Goal: Task Accomplishment & Management: Manage account settings

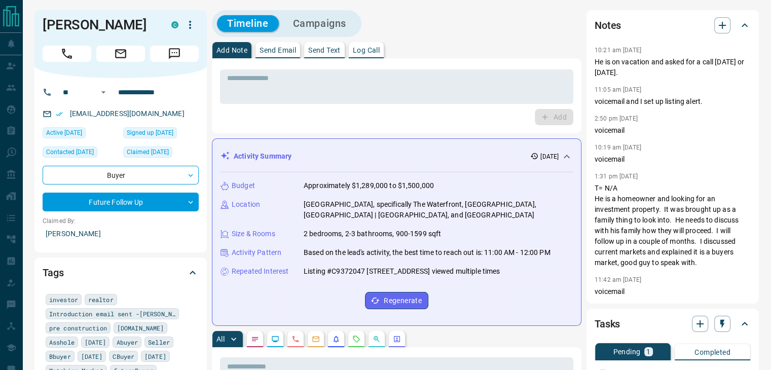
click at [381, 54] on button "Log Call" at bounding box center [366, 50] width 35 height 16
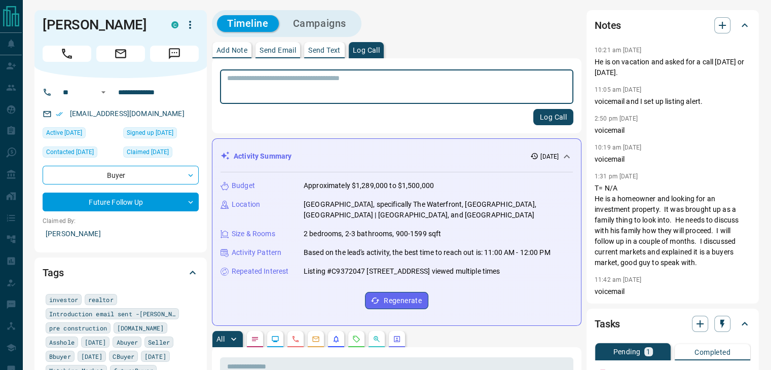
click at [317, 88] on textarea at bounding box center [396, 87] width 339 height 26
type textarea "*********"
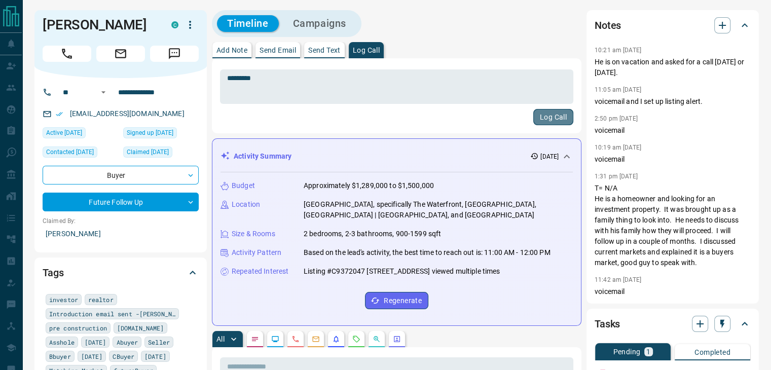
click at [540, 116] on button "Log Call" at bounding box center [553, 117] width 40 height 16
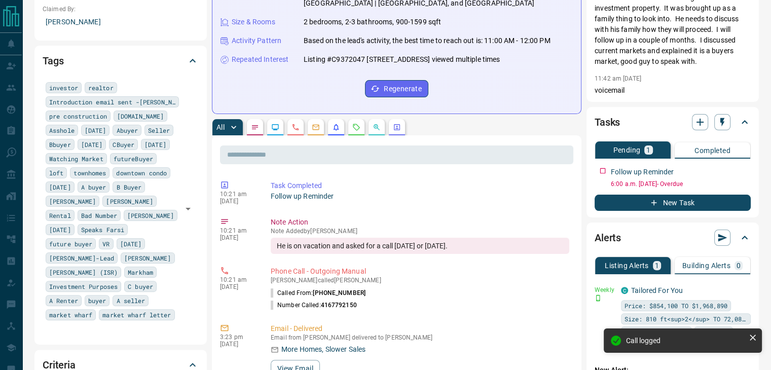
scroll to position [215, 0]
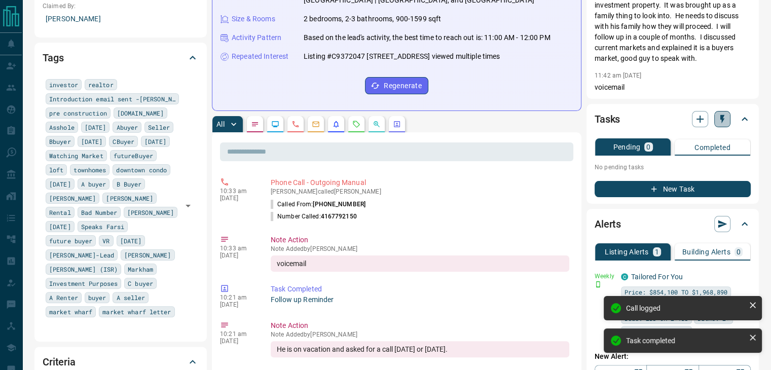
click at [720, 124] on button "button" at bounding box center [722, 119] width 16 height 16
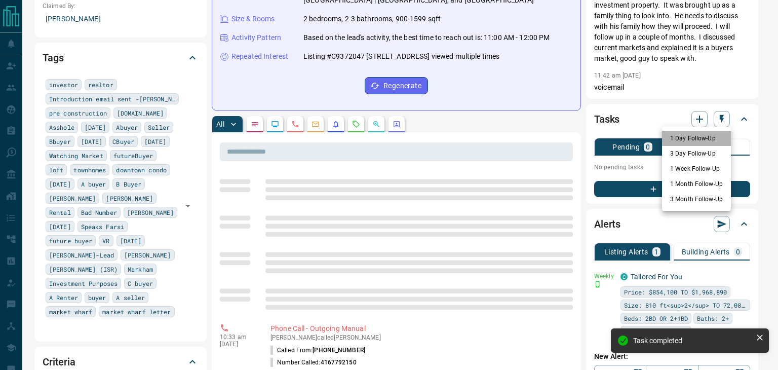
click at [698, 143] on li "1 Day Follow-Up" at bounding box center [696, 138] width 69 height 15
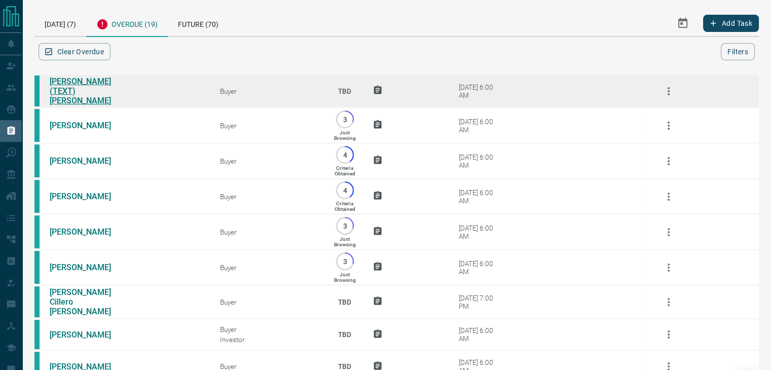
click at [61, 89] on link "Lucy (TEXT) McNally" at bounding box center [88, 91] width 76 height 29
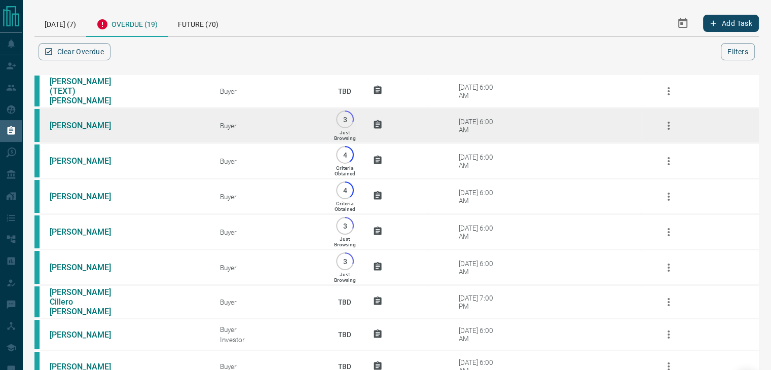
click at [57, 124] on link "Ivan Dmitriev" at bounding box center [88, 126] width 76 height 10
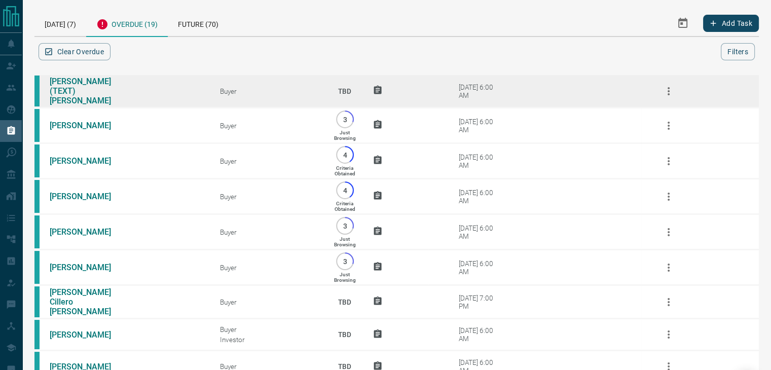
click at [665, 89] on icon "button" at bounding box center [668, 91] width 12 height 12
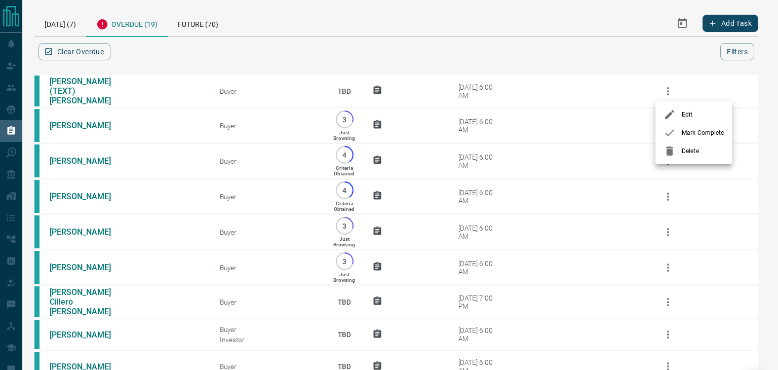
click at [677, 130] on div at bounding box center [673, 133] width 18 height 12
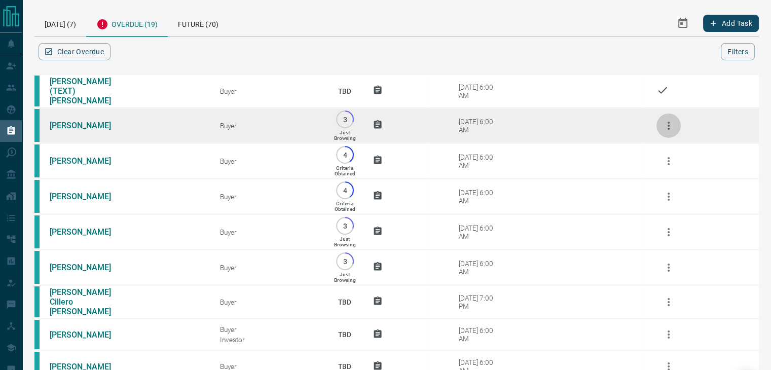
click at [665, 126] on icon "button" at bounding box center [668, 126] width 12 height 12
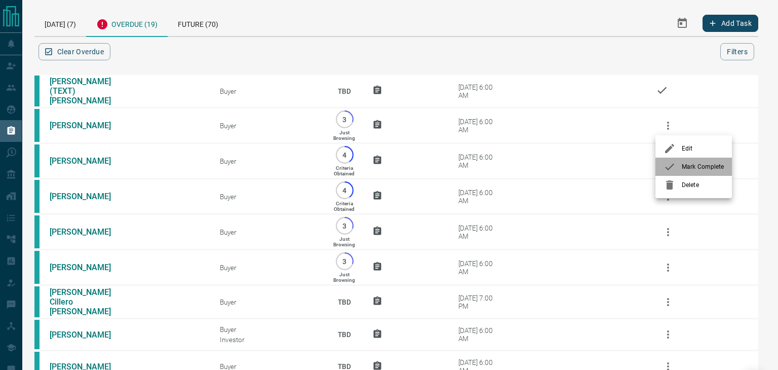
click at [672, 171] on icon at bounding box center [670, 167] width 12 height 12
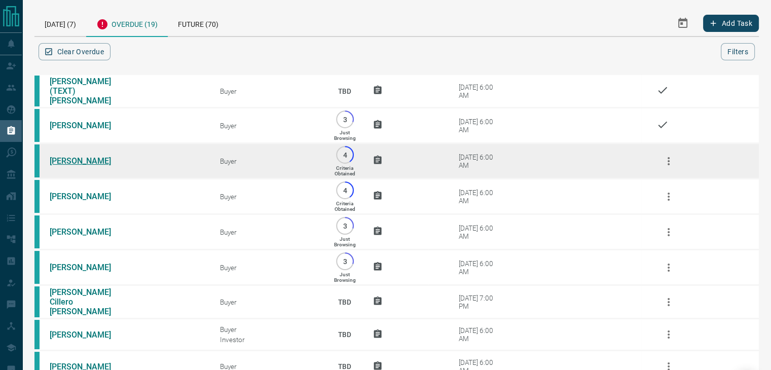
click at [71, 158] on link "Tracy Lee" at bounding box center [88, 161] width 76 height 10
click at [666, 161] on icon "button" at bounding box center [668, 161] width 12 height 12
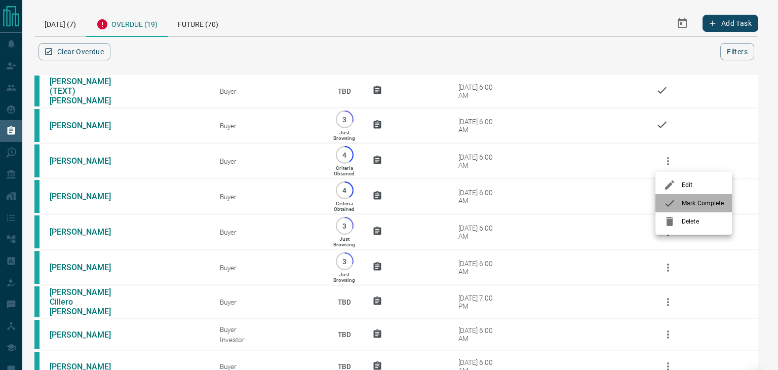
click at [677, 202] on div at bounding box center [673, 203] width 18 height 12
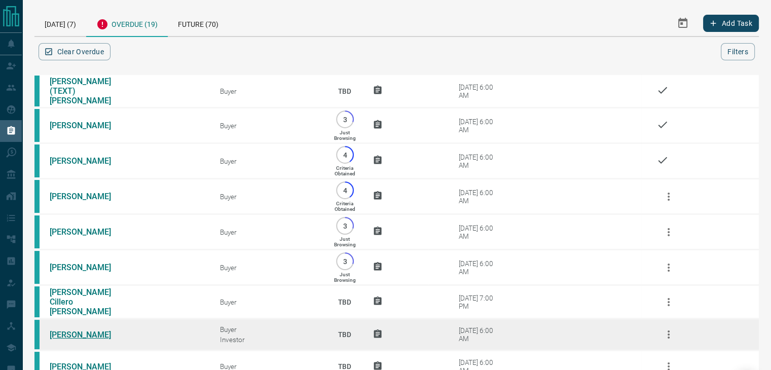
click at [63, 332] on link "Melat Alazar" at bounding box center [88, 335] width 76 height 10
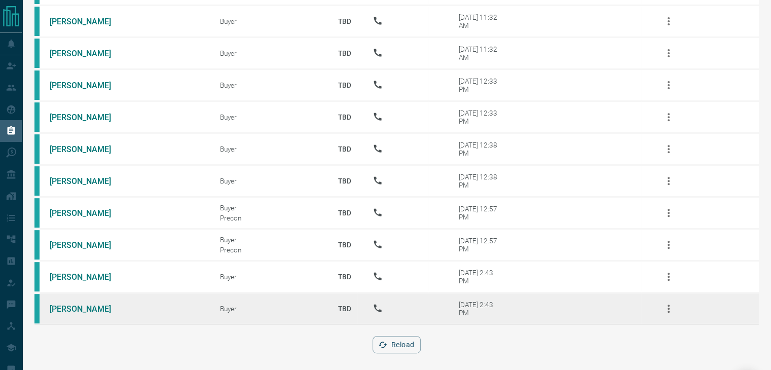
scroll to position [379, 0]
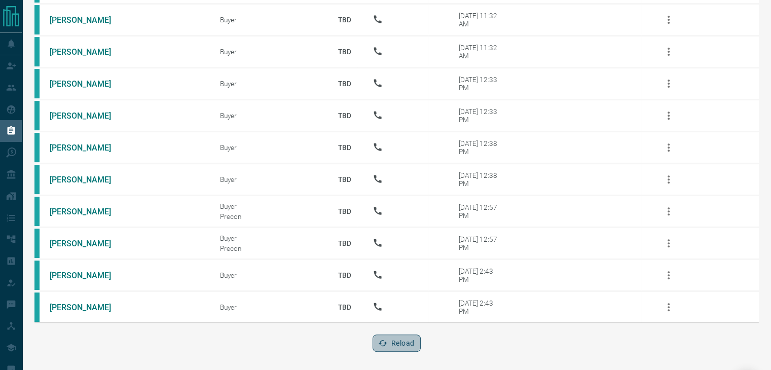
click at [418, 344] on button "Reload" at bounding box center [396, 342] width 48 height 17
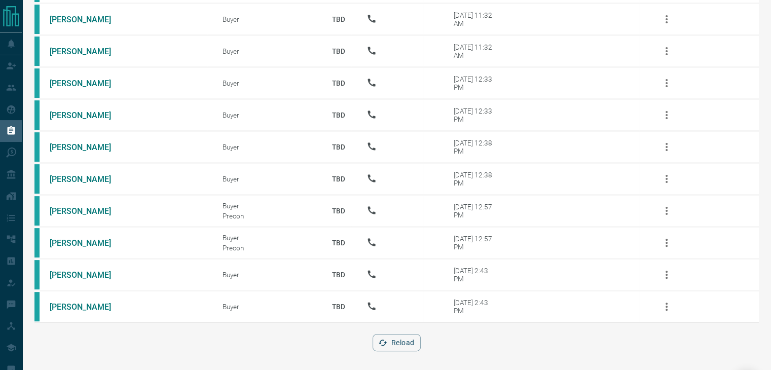
scroll to position [0, 0]
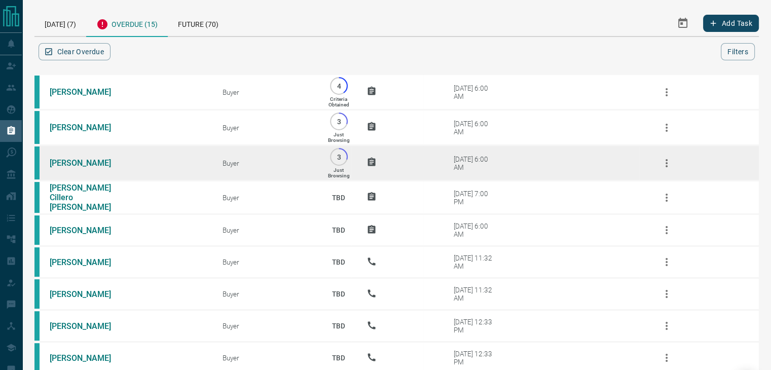
click at [66, 159] on td "Wei Qiao" at bounding box center [120, 162] width 173 height 35
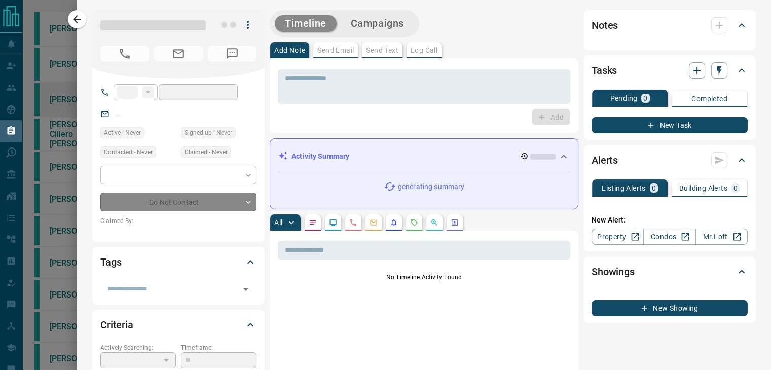
click at [66, 159] on div at bounding box center [385, 185] width 771 height 370
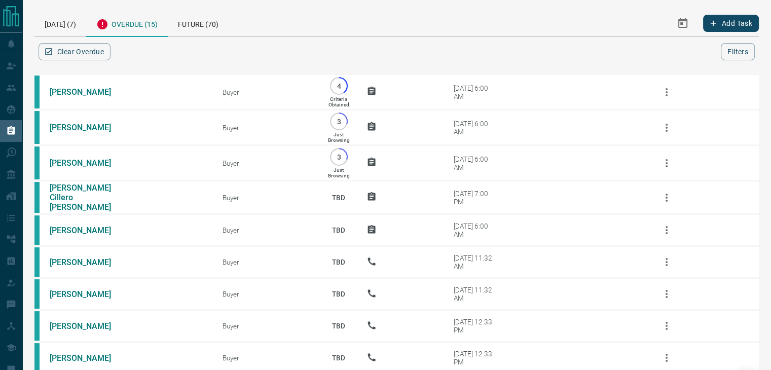
click at [503, 54] on div at bounding box center [417, 51] width 608 height 17
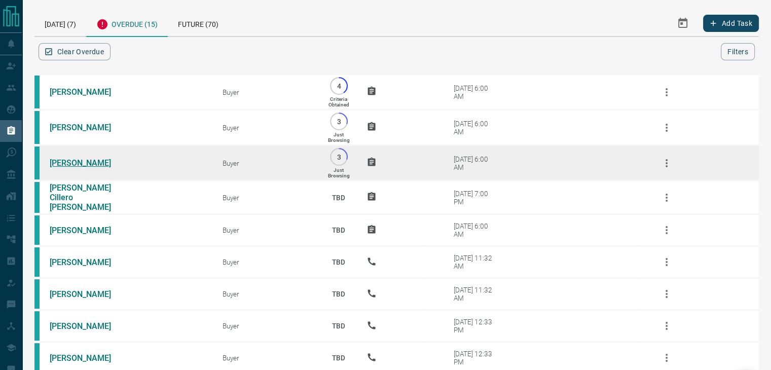
click at [69, 164] on link "Wei Qiao" at bounding box center [88, 163] width 76 height 10
click at [667, 163] on icon "button" at bounding box center [666, 163] width 12 height 12
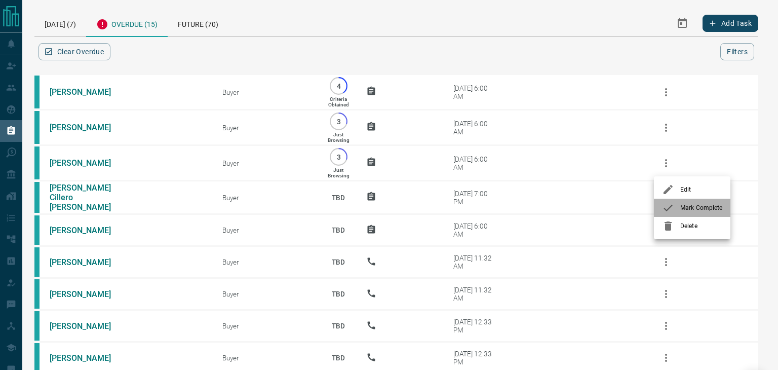
click at [671, 209] on icon at bounding box center [668, 208] width 12 height 12
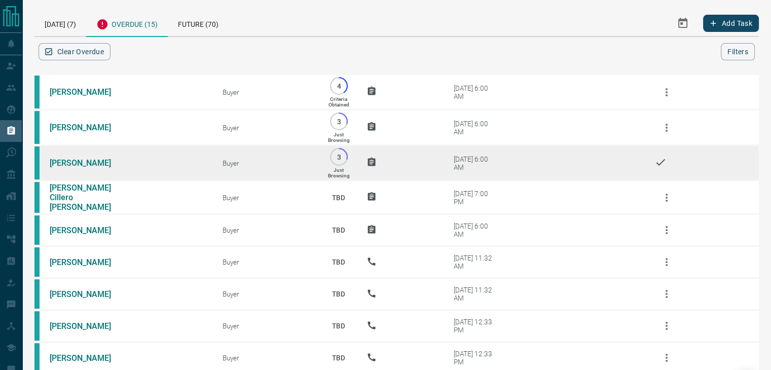
scroll to position [243, 0]
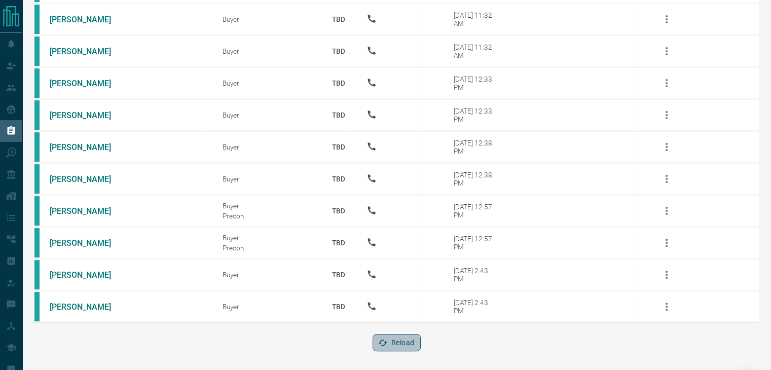
click at [401, 342] on button "Reload" at bounding box center [396, 342] width 48 height 17
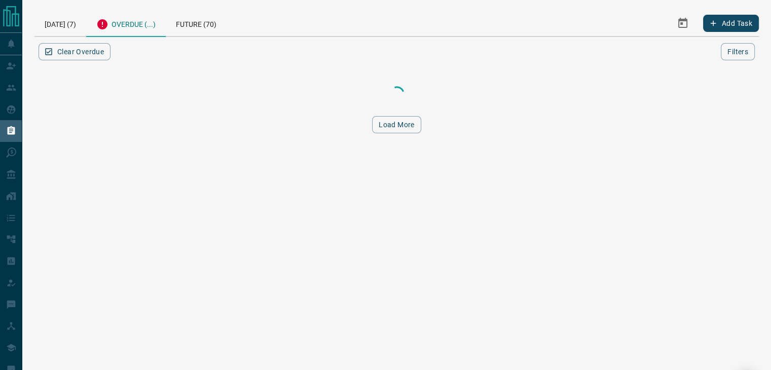
scroll to position [0, 0]
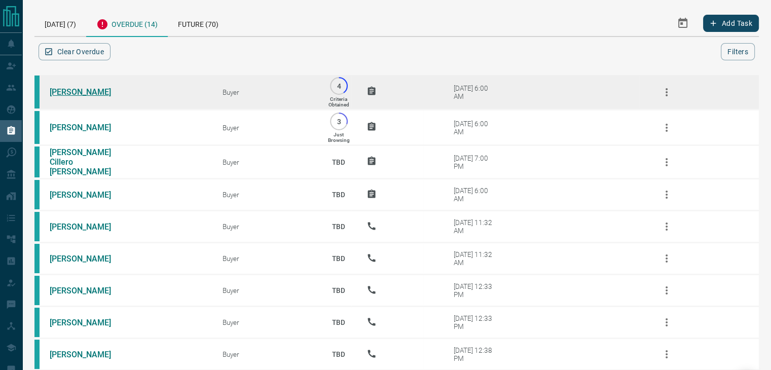
click at [73, 91] on link "Debbie Berlin" at bounding box center [88, 92] width 76 height 10
click at [665, 94] on icon "button" at bounding box center [666, 92] width 2 height 8
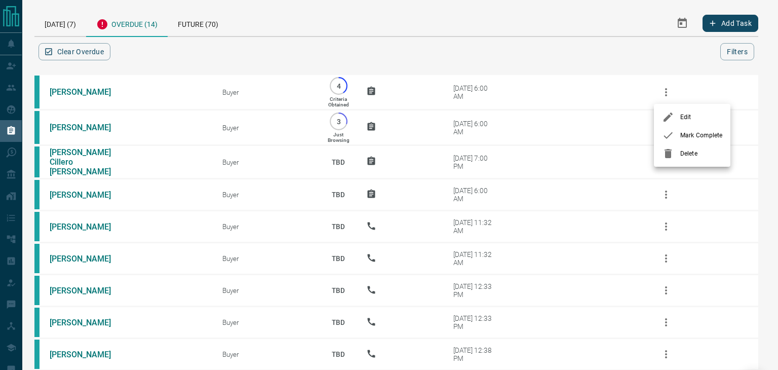
click at [673, 132] on icon at bounding box center [668, 135] width 12 height 12
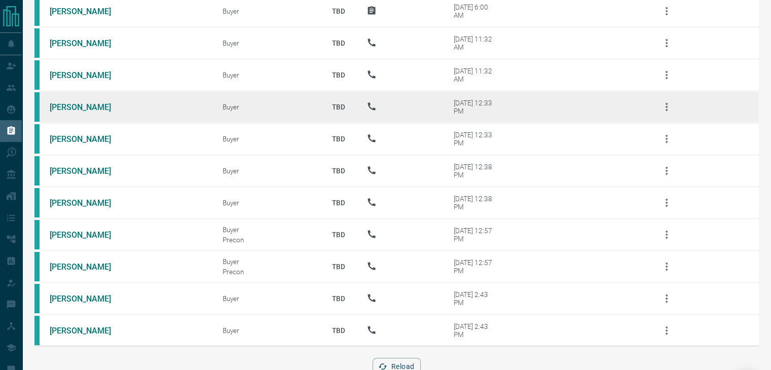
scroll to position [207, 0]
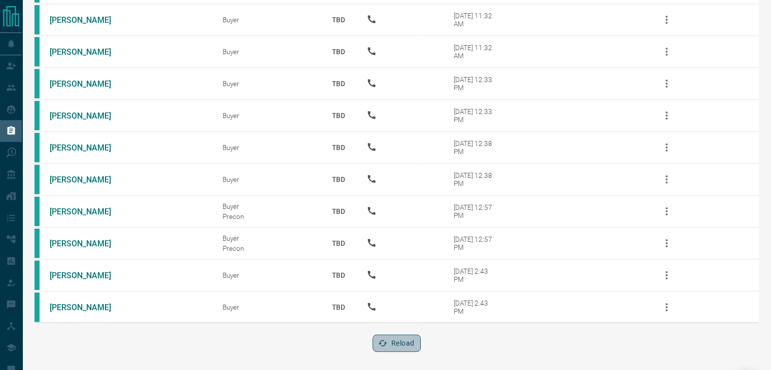
click at [390, 339] on button "Reload" at bounding box center [396, 342] width 48 height 17
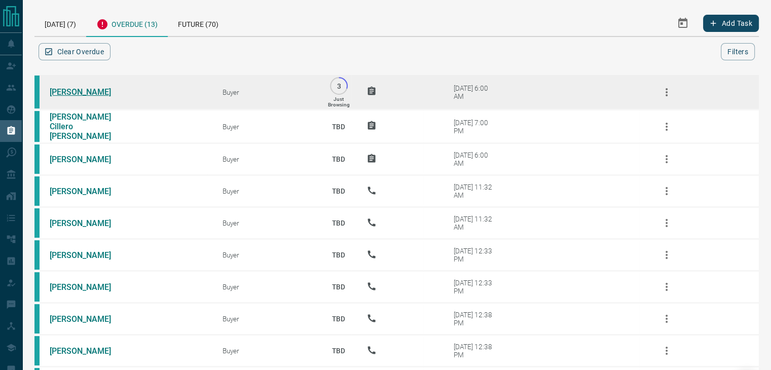
click at [65, 94] on link "David Kolodko" at bounding box center [88, 92] width 76 height 10
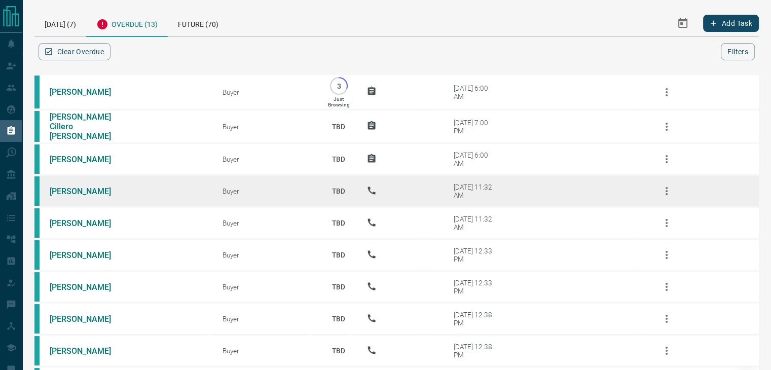
scroll to position [170, 0]
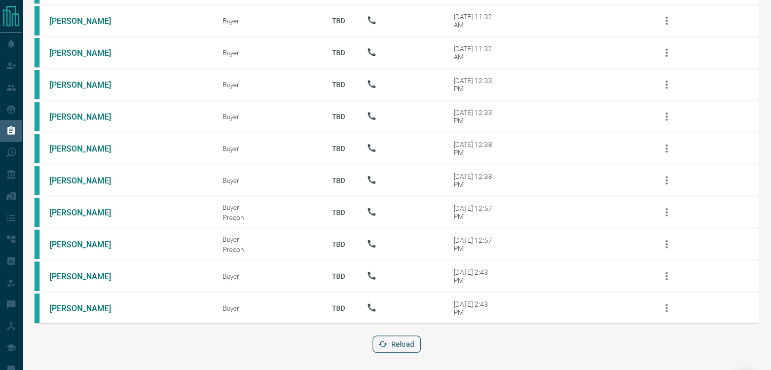
click at [391, 338] on button "Reload" at bounding box center [396, 343] width 48 height 17
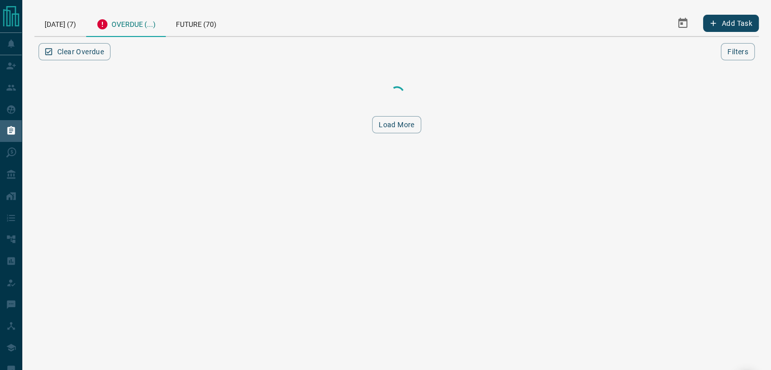
scroll to position [0, 0]
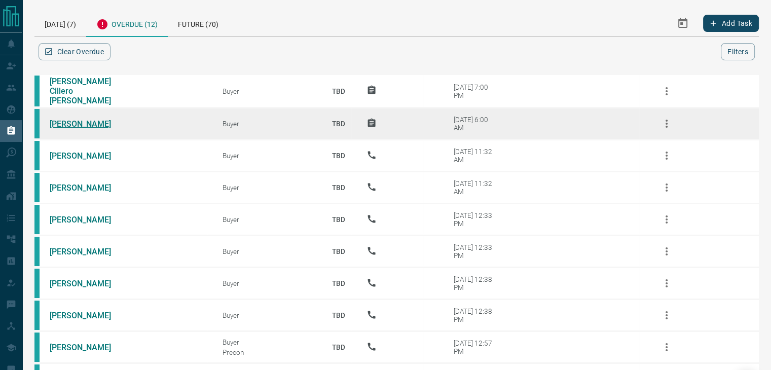
click at [55, 122] on link "Patricia Thornton" at bounding box center [88, 124] width 76 height 10
click at [661, 123] on icon "button" at bounding box center [666, 124] width 12 height 12
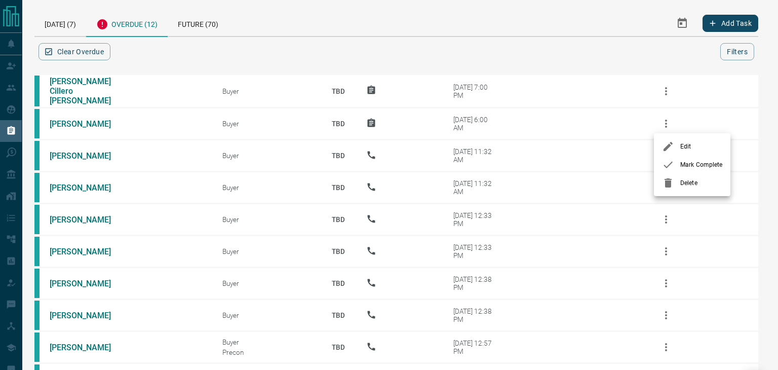
click at [676, 160] on div at bounding box center [671, 165] width 18 height 12
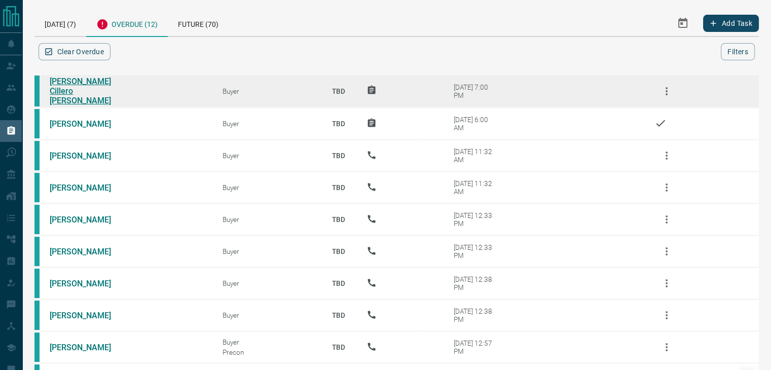
click at [68, 95] on link "Antonio Cillero Rodrigo" at bounding box center [88, 91] width 76 height 29
click at [664, 89] on icon "button" at bounding box center [666, 91] width 12 height 12
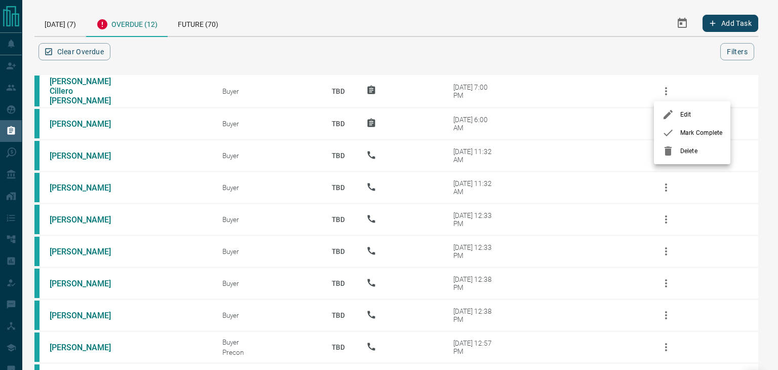
click at [692, 159] on li "Delete" at bounding box center [692, 151] width 77 height 18
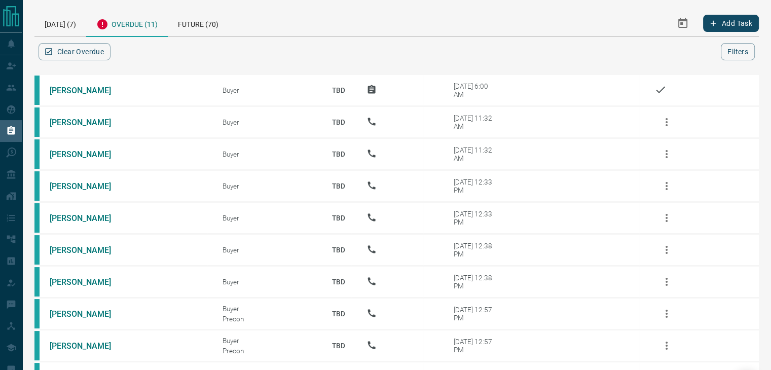
click at [414, 26] on div "Today (7) Overdue (11) Future (70)" at bounding box center [287, 23] width 507 height 26
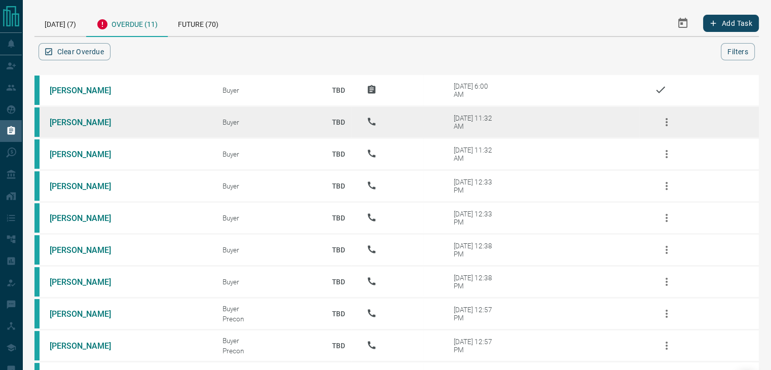
drag, startPoint x: 500, startPoint y: 135, endPoint x: 389, endPoint y: 114, distance: 113.0
click at [389, 114] on tr "Heather L Buyer TBD Aug 18, 2025 11:32 AM" at bounding box center [396, 122] width 724 height 32
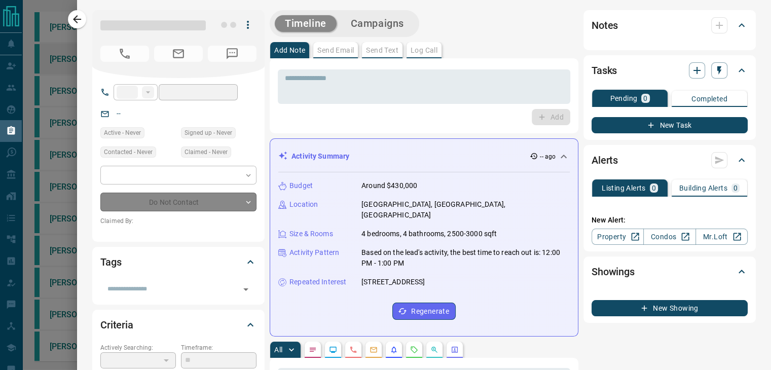
type input "**"
type input "**********"
type input "**"
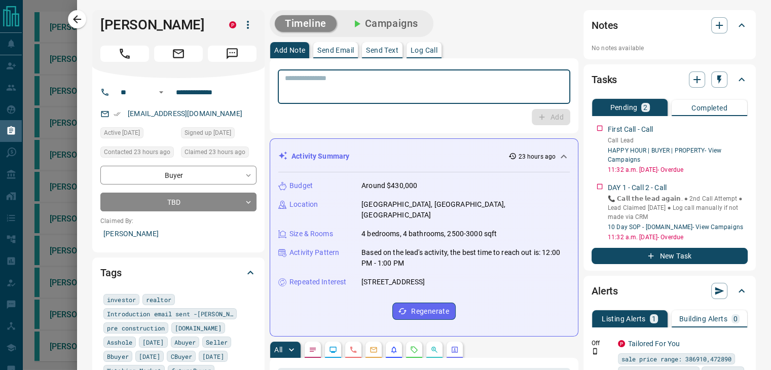
click at [388, 97] on textarea at bounding box center [424, 87] width 278 height 26
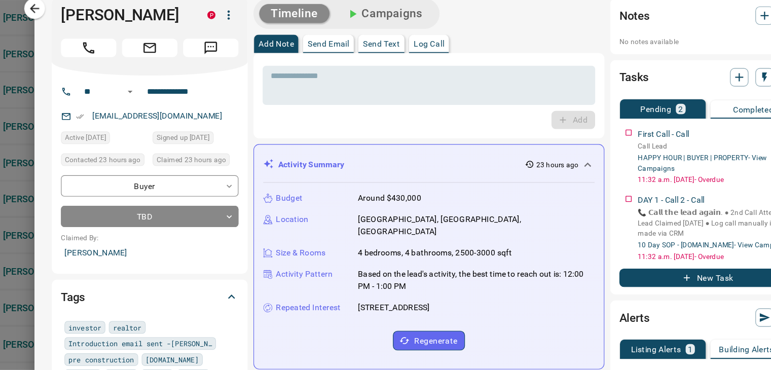
drag, startPoint x: 388, startPoint y: 97, endPoint x: 580, endPoint y: 285, distance: 269.1
click at [583, 285] on div "Alerts Listing Alerts 1 Building Alerts 0 Off P Tailored For You sale price ran…" at bounding box center [669, 359] width 172 height 166
click at [74, 24] on icon "button" at bounding box center [77, 19] width 12 height 12
